Goal: Task Accomplishment & Management: Use online tool/utility

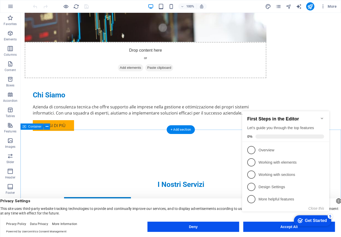
scroll to position [420, 0]
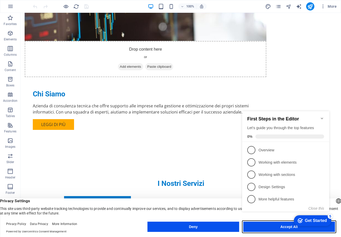
click at [278, 230] on button "Accept All" at bounding box center [289, 227] width 92 height 10
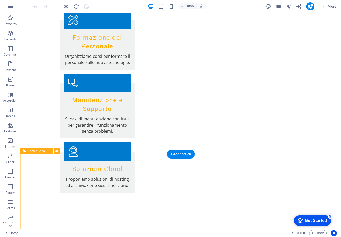
scroll to position [811, 0]
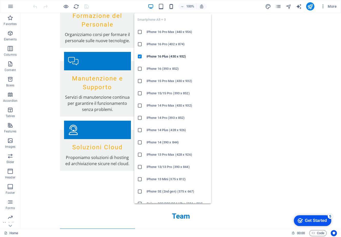
click at [170, 7] on icon "button" at bounding box center [171, 7] width 6 height 6
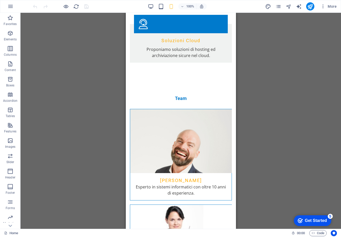
click at [275, 60] on div "Drag here to replace the existing content. Press “Ctrl” if you want to create a…" at bounding box center [180, 121] width 320 height 216
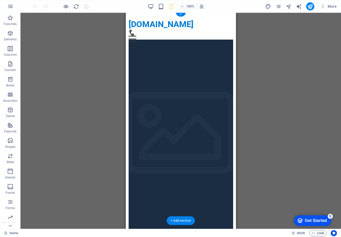
scroll to position [2, 0]
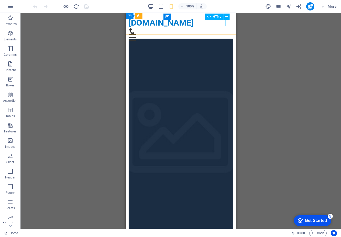
click at [230, 19] on div "HTML" at bounding box center [219, 17] width 28 height 6
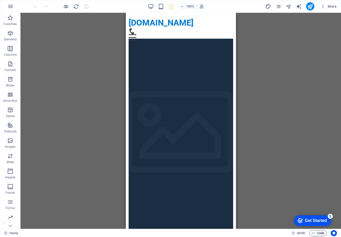
click at [316, 234] on span "Code" at bounding box center [317, 233] width 13 height 6
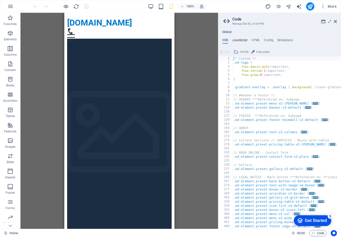
click at [237, 41] on h4 "JavaScript" at bounding box center [239, 41] width 15 height 6
type textarea "/* JS for preset "Menu V2" */"
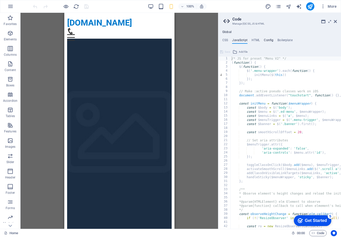
click at [269, 40] on h4 "Config" at bounding box center [268, 41] width 9 height 6
type textarea "$color-background: #FFFFFF;"
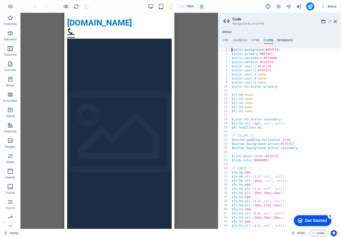
click at [283, 41] on h4 "Boilerplate" at bounding box center [284, 41] width 15 height 6
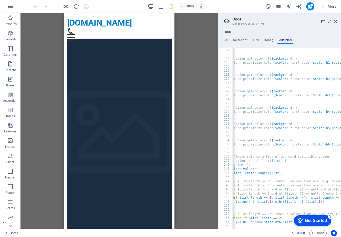
scroll to position [0, 0]
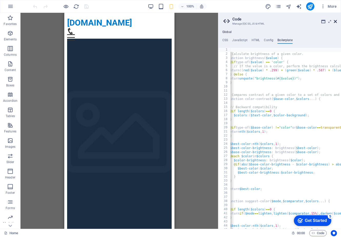
click at [334, 23] on icon at bounding box center [334, 21] width 3 height 4
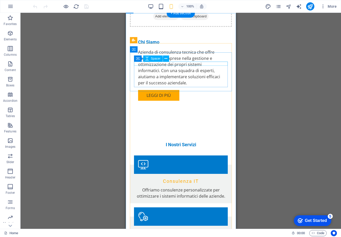
scroll to position [425, 0]
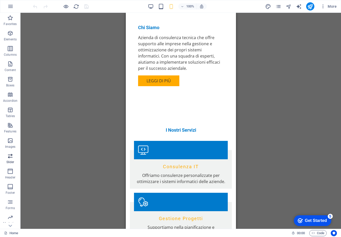
click at [9, 160] on p "Slider" at bounding box center [10, 162] width 8 height 4
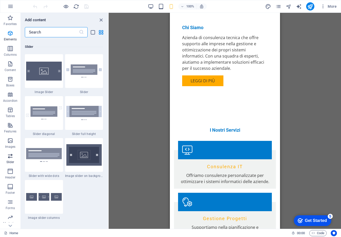
scroll to position [2901, 0]
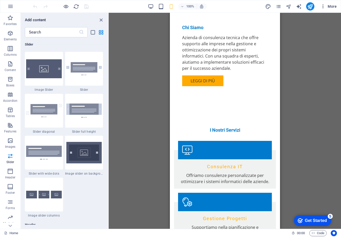
click at [323, 6] on icon "button" at bounding box center [322, 6] width 5 height 5
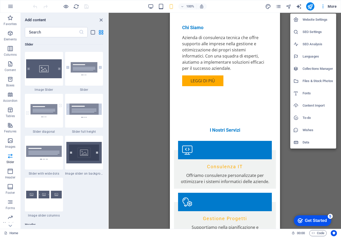
click at [309, 57] on h6 "Languages" at bounding box center [317, 56] width 30 height 6
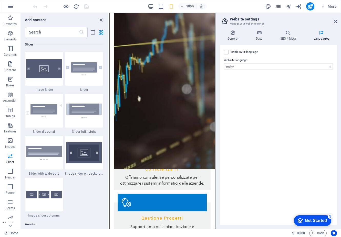
scroll to position [434, 0]
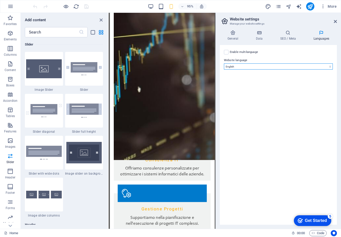
click at [330, 66] on select "Abkhazian Afar Afrikaans Akan Albanian Amharic Arabic Aragonese Armenian Assame…" at bounding box center [278, 66] width 109 height 6
select select "76"
click at [224, 63] on select "Abkhazian Afar Afrikaans Akan Albanian Amharic Arabic Aragonese Armenian Assame…" at bounding box center [278, 66] width 109 height 6
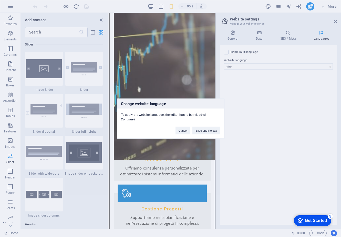
click at [258, 32] on div "Change website language To apply the website language, the editor has to be rel…" at bounding box center [170, 118] width 341 height 237
click at [258, 33] on div "Change website language To apply the website language, the editor has to be rel…" at bounding box center [170, 118] width 341 height 237
click at [287, 34] on div "Change website language To apply the website language, the editor has to be rel…" at bounding box center [170, 118] width 341 height 237
click at [10, 175] on div "Change website language To apply the website language, the editor has to be rel…" at bounding box center [170, 118] width 341 height 237
drag, startPoint x: 204, startPoint y: 132, endPoint x: 79, endPoint y: 119, distance: 126.3
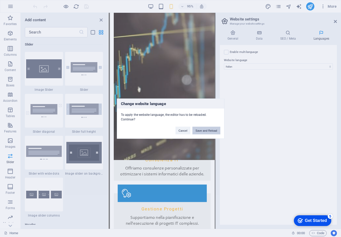
click at [204, 132] on button "Save and Reload" at bounding box center [206, 131] width 28 height 8
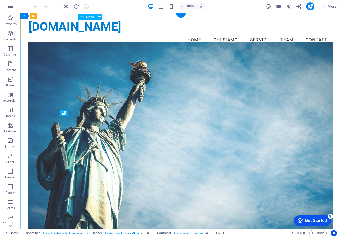
click at [223, 34] on nav "Home Chi Siamo Servizi Team Contatti" at bounding box center [180, 40] width 304 height 13
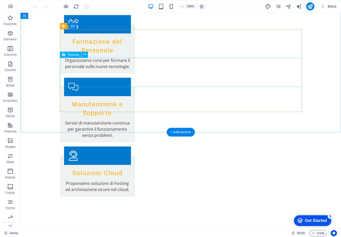
scroll to position [811, 0]
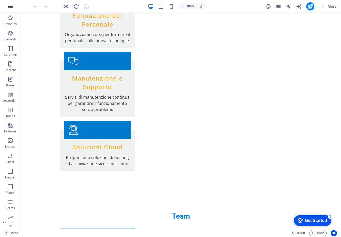
click at [12, 6] on icon "button" at bounding box center [10, 6] width 6 height 6
